Goal: Information Seeking & Learning: Learn about a topic

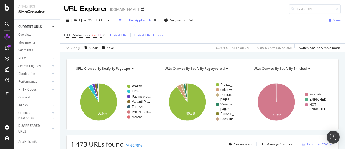
scroll to position [54, 0]
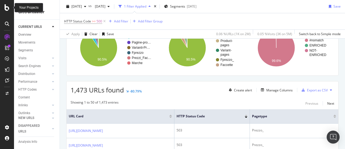
click at [8, 9] on icon at bounding box center [7, 7] width 5 height 6
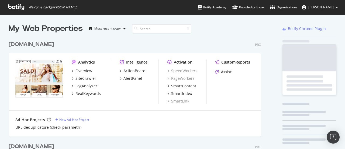
scroll to position [145, 337]
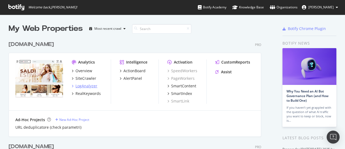
click at [82, 83] on div "LogAnalyzer" at bounding box center [87, 85] width 22 height 5
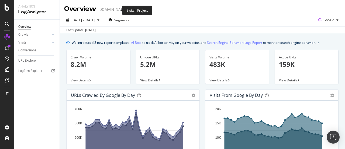
click at [127, 11] on span at bounding box center [131, 10] width 8 height 4
click at [130, 10] on icon "arrow-right-arrow-left" at bounding box center [131, 10] width 3 height 4
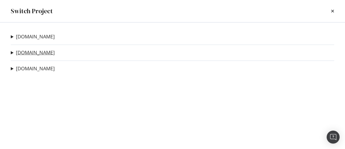
click at [45, 53] on link "[DOMAIN_NAME]" at bounding box center [35, 53] width 39 height 6
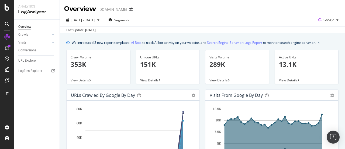
scroll to position [27, 0]
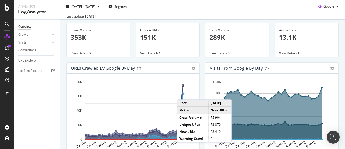
click at [183, 94] on circle "A chart." at bounding box center [184, 94] width 2 height 2
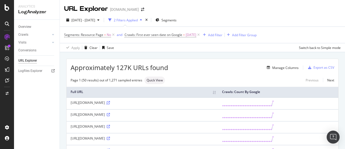
click at [110, 103] on icon at bounding box center [108, 102] width 3 height 3
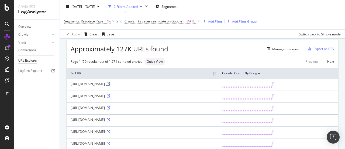
scroll to position [27, 0]
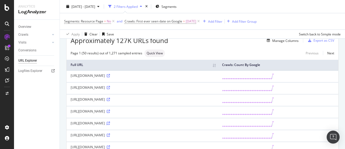
click at [110, 123] on icon at bounding box center [108, 122] width 3 height 3
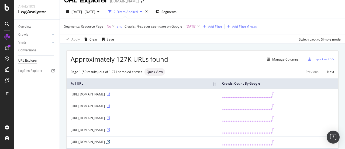
scroll to position [0, 0]
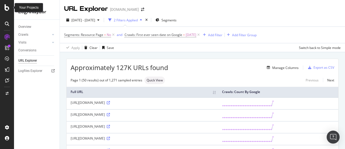
click at [9, 8] on icon at bounding box center [7, 7] width 5 height 6
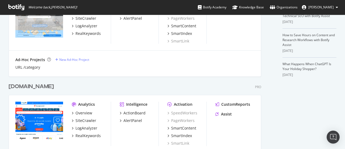
scroll to position [216, 0]
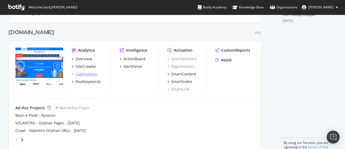
click at [90, 74] on div "LogAnalyzer" at bounding box center [87, 73] width 22 height 5
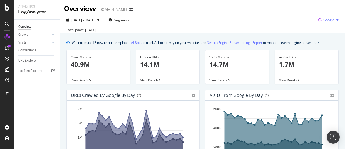
click at [326, 16] on div "Google" at bounding box center [328, 20] width 25 height 8
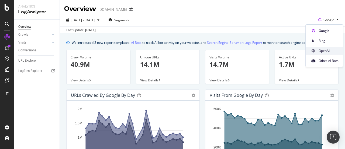
click at [323, 47] on div "OpenAI" at bounding box center [324, 51] width 37 height 8
